Goal: Task Accomplishment & Management: Use online tool/utility

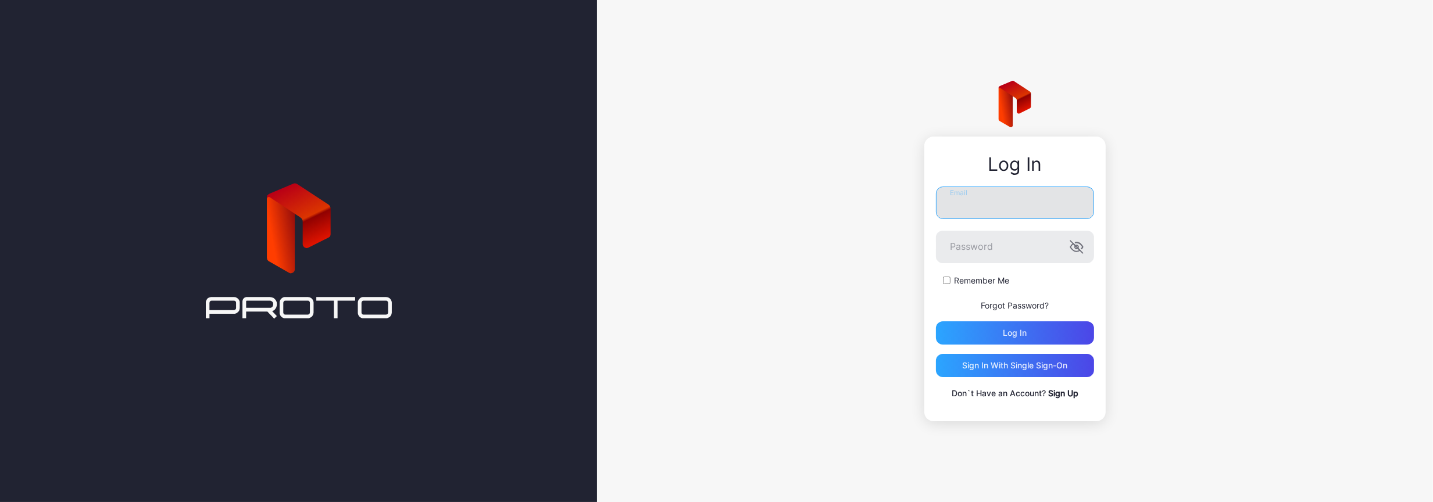
click at [1040, 202] on input "Email" at bounding box center [1015, 203] width 158 height 33
type input "**********"
click at [936, 321] on button "Log in" at bounding box center [1015, 332] width 158 height 23
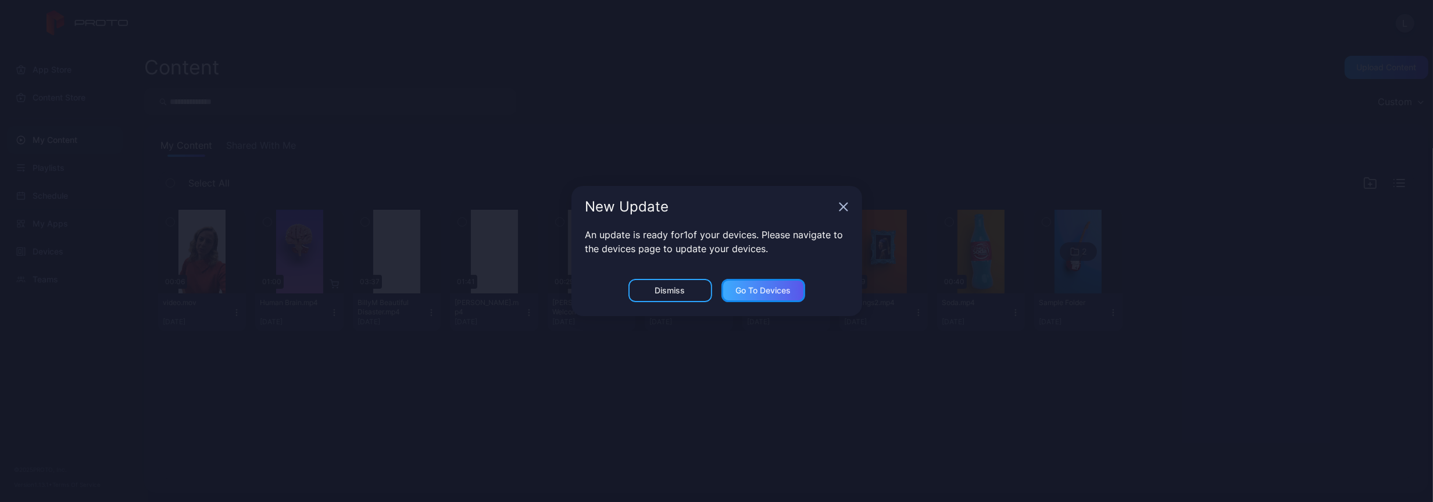
drag, startPoint x: 761, startPoint y: 295, endPoint x: 768, endPoint y: 291, distance: 7.9
click at [768, 291] on div "Go to devices" at bounding box center [762, 290] width 55 height 9
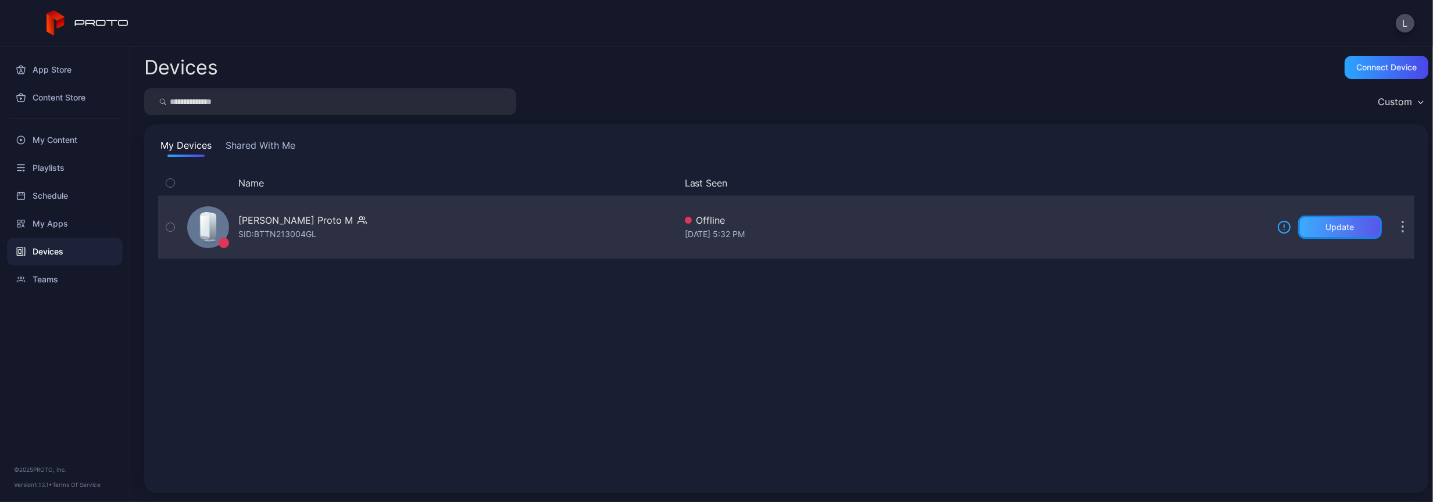
click at [1331, 228] on div "Update" at bounding box center [1340, 227] width 28 height 9
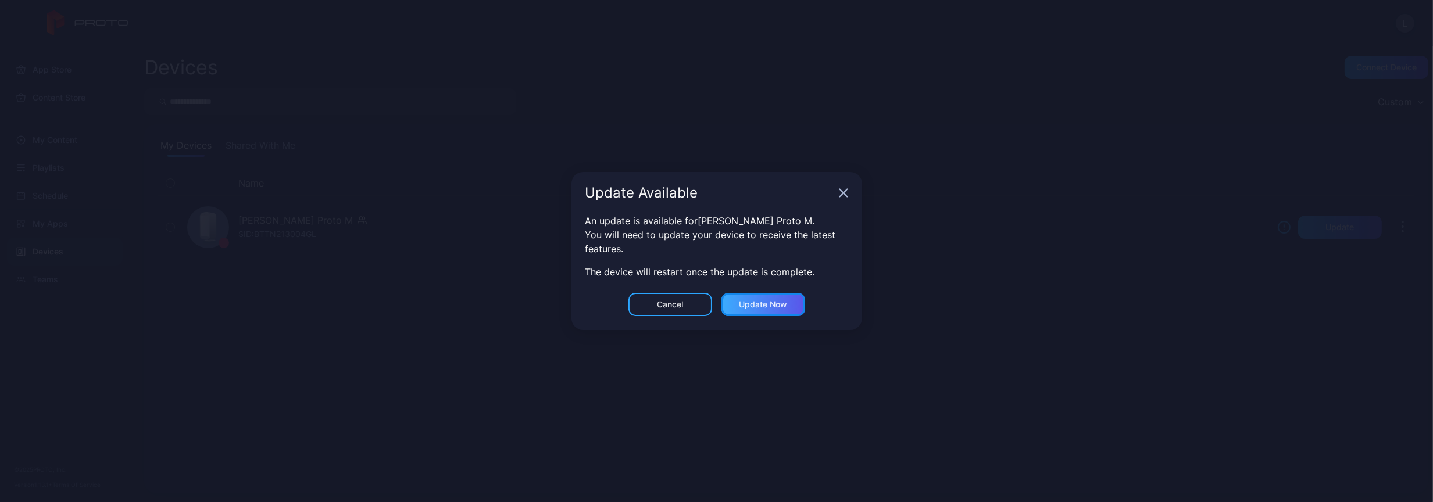
click at [755, 303] on div "Update now" at bounding box center [763, 304] width 48 height 9
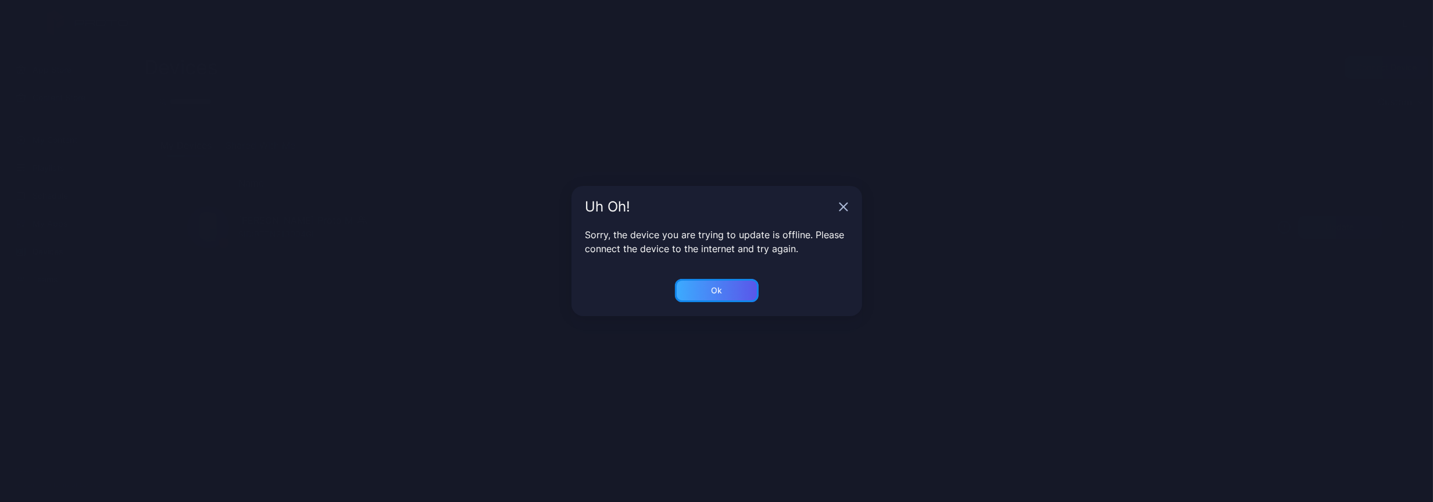
click at [714, 283] on div "Ok" at bounding box center [717, 290] width 84 height 23
